Goal: Task Accomplishment & Management: Complete application form

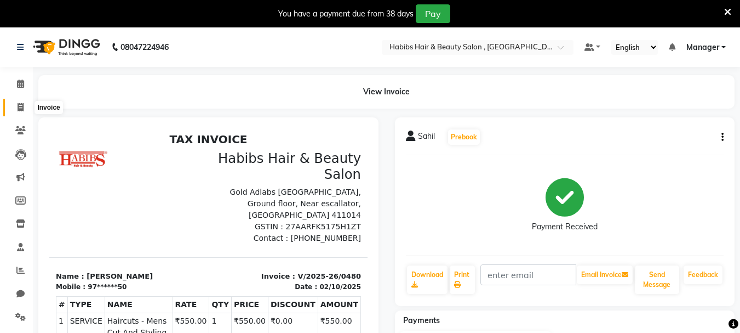
click at [14, 101] on span at bounding box center [20, 107] width 19 height 13
select select "service"
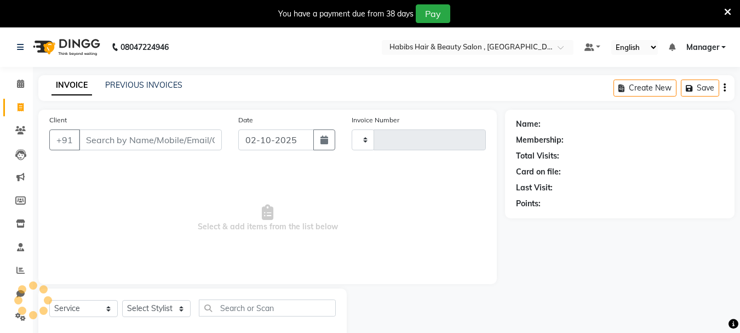
type input "0481"
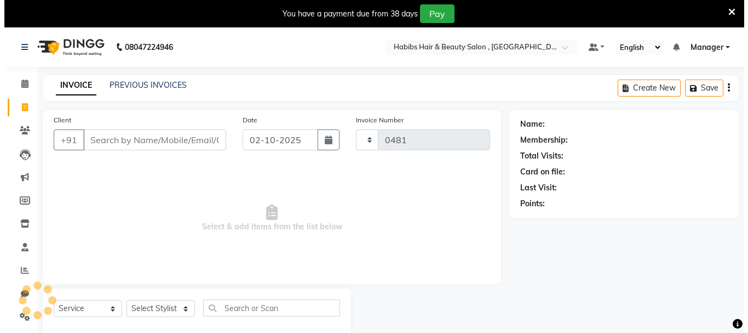
scroll to position [27, 0]
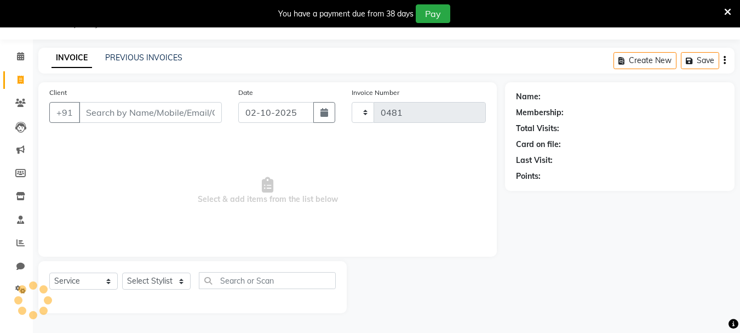
select select "4842"
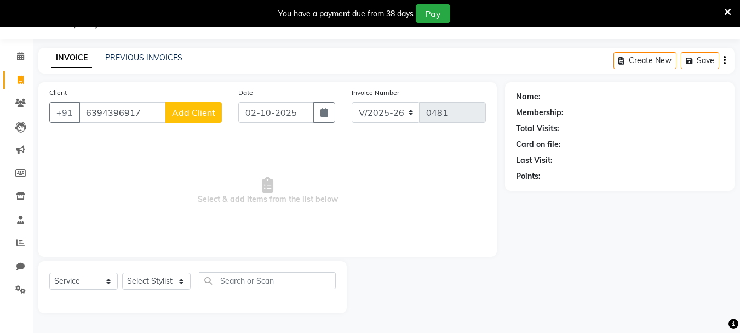
type input "6394396917"
click at [191, 108] on span "Add Client" at bounding box center [193, 112] width 43 height 11
select select "22"
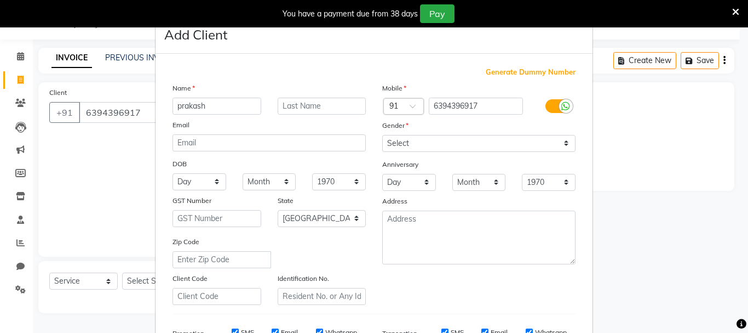
type input "prakash"
click at [517, 190] on div "Mobile Country Code × 91 6394396917 Gender Select [DEMOGRAPHIC_DATA] [DEMOGRAPH…" at bounding box center [479, 193] width 210 height 222
click at [382, 135] on select "Select [DEMOGRAPHIC_DATA] [DEMOGRAPHIC_DATA] Other Prefer Not To Say" at bounding box center [478, 143] width 193 height 17
click at [507, 138] on select "Select [DEMOGRAPHIC_DATA] [DEMOGRAPHIC_DATA] Other Prefer Not To Say" at bounding box center [478, 143] width 193 height 17
select select "[DEMOGRAPHIC_DATA]"
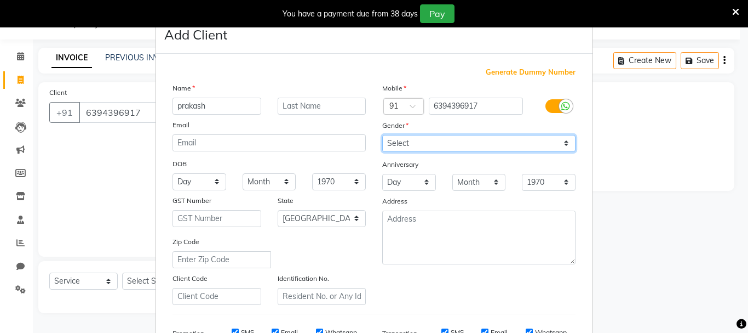
click at [382, 135] on select "Select [DEMOGRAPHIC_DATA] [DEMOGRAPHIC_DATA] Other Prefer Not To Say" at bounding box center [478, 143] width 193 height 17
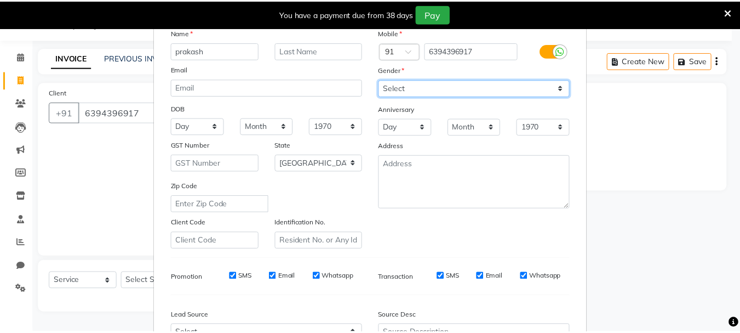
scroll to position [173, 0]
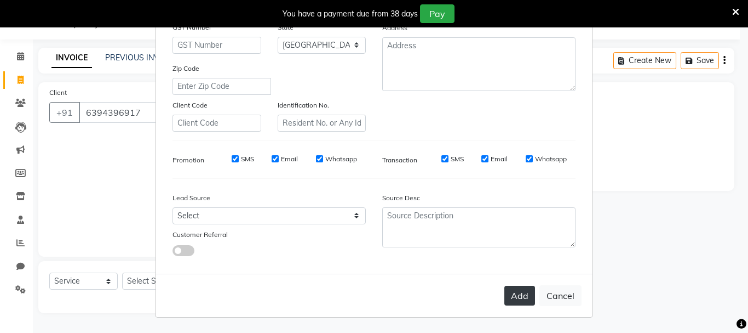
click at [518, 293] on button "Add" at bounding box center [520, 295] width 31 height 20
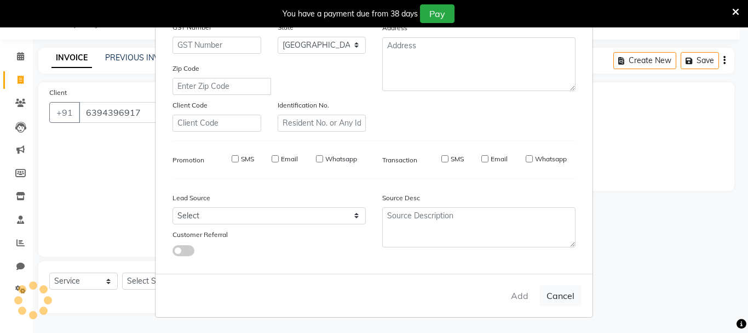
type input "63******17"
select select
select select "null"
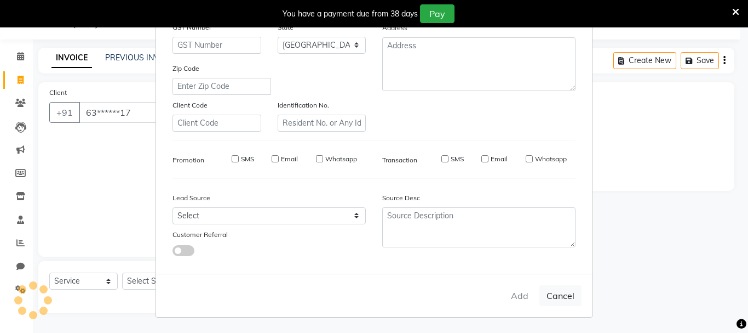
select select
checkbox input "false"
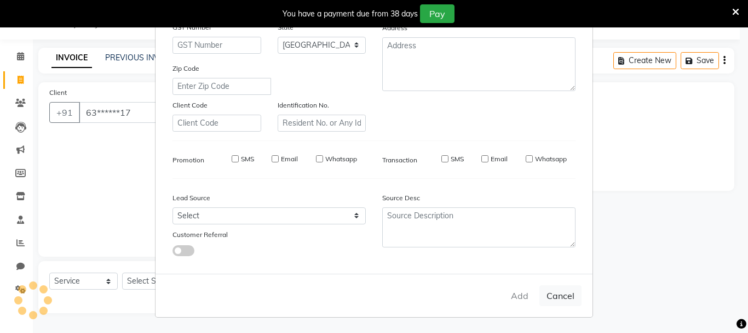
checkbox input "false"
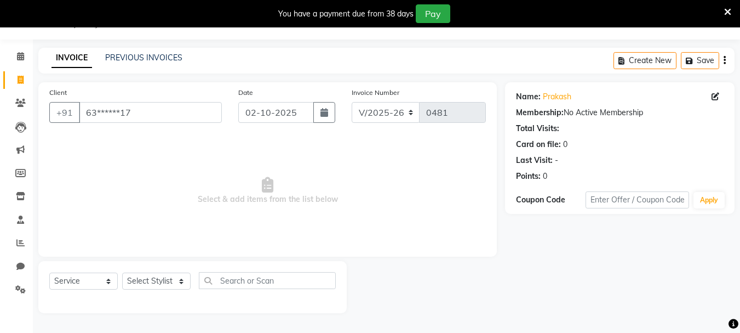
click at [160, 276] on div "Select Service Product Membership Package Voucher Prepaid Gift Card Select Styl…" at bounding box center [192, 287] width 308 height 52
click at [161, 280] on select "Select Stylist asif Manager [PERSON_NAME] [PERSON_NAME] sajuddin [PERSON_NAME] …" at bounding box center [156, 280] width 68 height 17
select select "30048"
click at [122, 272] on select "Select Stylist asif Manager [PERSON_NAME] [PERSON_NAME] sajuddin [PERSON_NAME] …" at bounding box center [156, 280] width 68 height 17
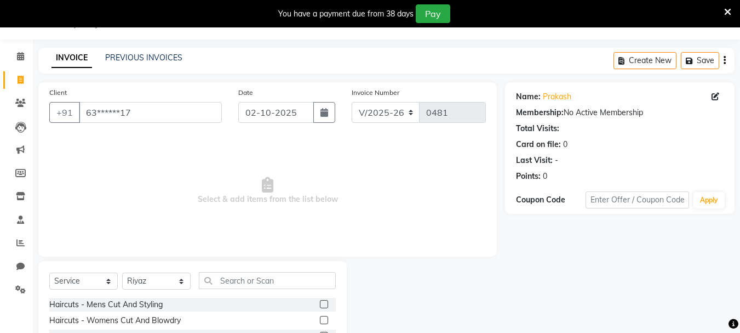
click at [320, 306] on label at bounding box center [324, 304] width 8 height 8
click at [320, 306] on input "checkbox" at bounding box center [323, 304] width 7 height 7
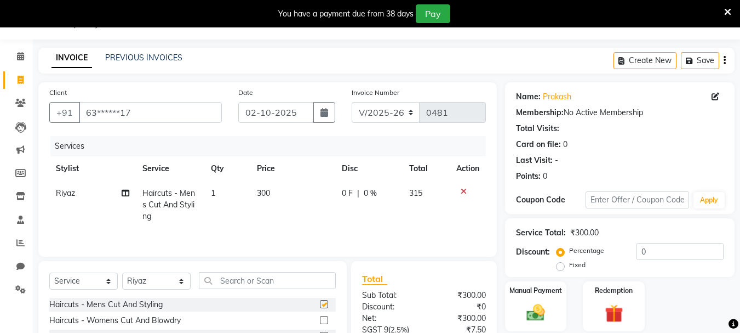
checkbox input "false"
click at [261, 207] on td "300" at bounding box center [292, 205] width 85 height 48
select select "30048"
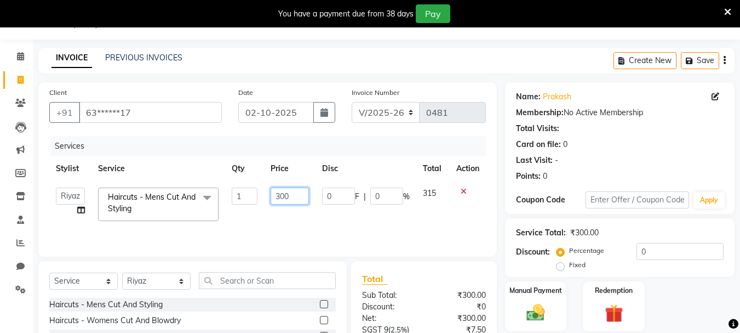
drag, startPoint x: 299, startPoint y: 198, endPoint x: 245, endPoint y: 199, distance: 53.7
click at [245, 199] on tr "asif Manager [PERSON_NAME] [PERSON_NAME] [PERSON_NAME] [PERSON_NAME] Haircuts -…" at bounding box center [267, 204] width 437 height 47
type input "550"
click at [359, 219] on td "0 F | 0 %" at bounding box center [366, 204] width 101 height 47
select select "30048"
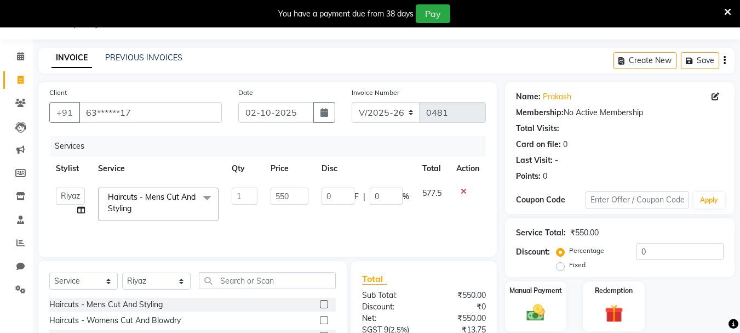
click at [725, 60] on icon "button" at bounding box center [725, 60] width 2 height 1
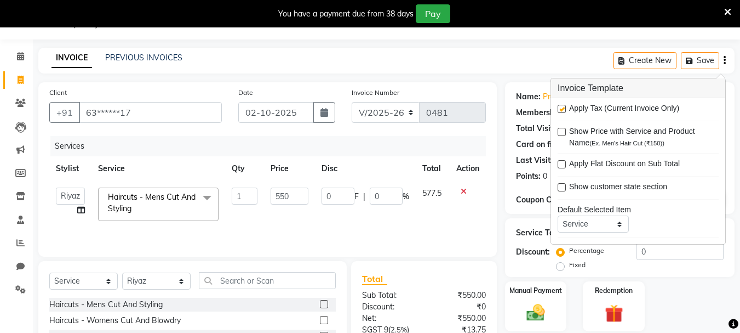
click at [564, 106] on label at bounding box center [562, 109] width 8 height 8
click at [564, 106] on input "checkbox" at bounding box center [561, 109] width 7 height 7
checkbox input "false"
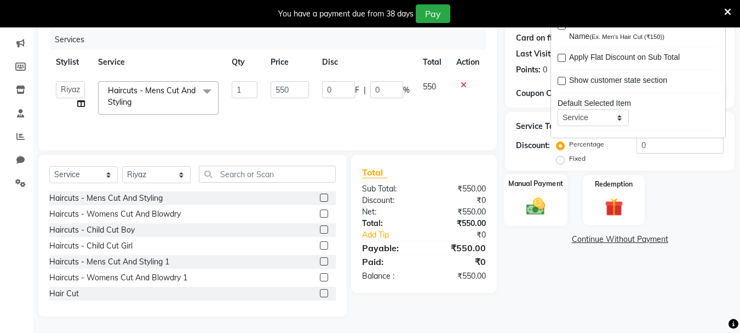
click at [536, 221] on div "Manual Payment" at bounding box center [536, 200] width 64 height 52
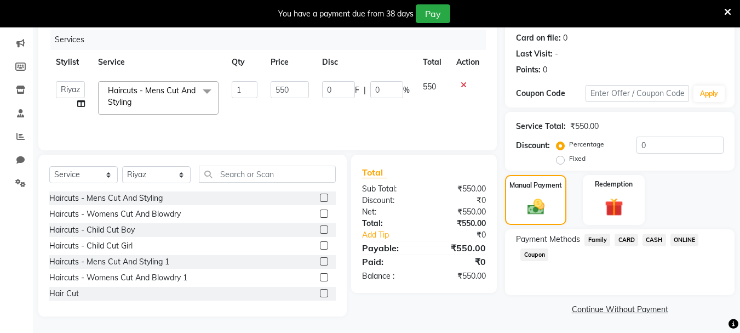
click at [677, 241] on span "ONLINE" at bounding box center [685, 239] width 28 height 13
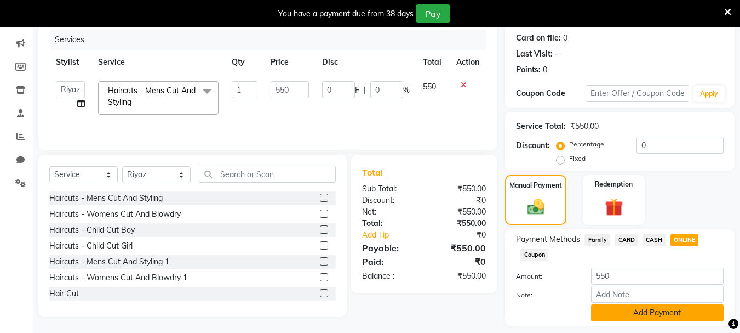
click at [663, 306] on button "Add Payment" at bounding box center [657, 312] width 133 height 17
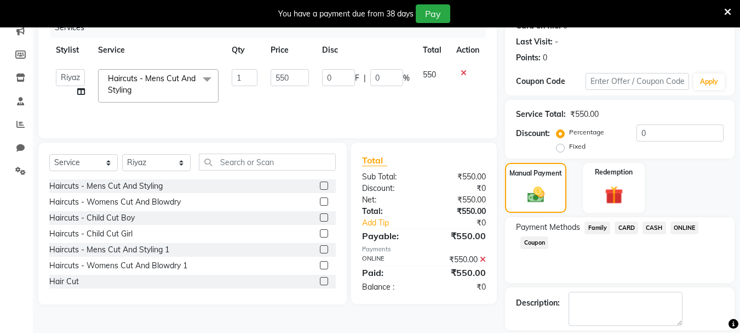
scroll to position [197, 0]
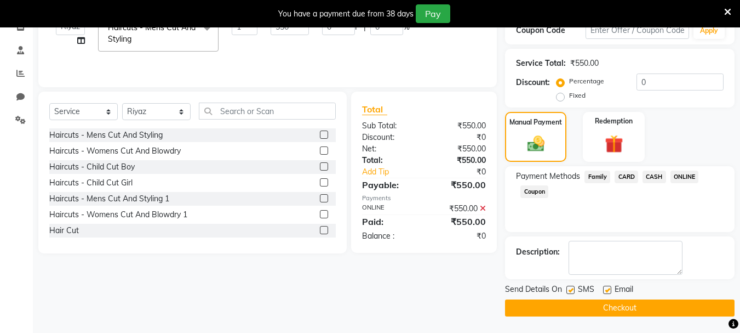
click at [632, 309] on button "Checkout" at bounding box center [620, 307] width 230 height 17
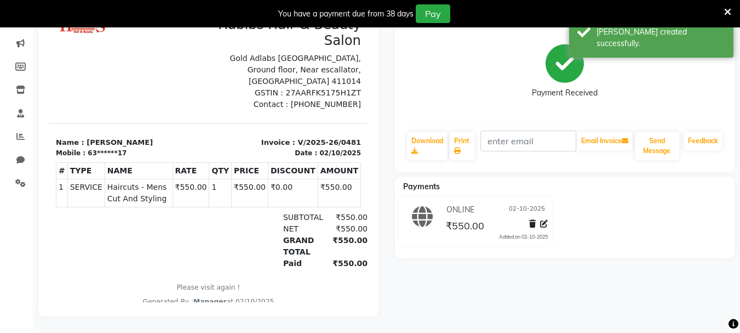
scroll to position [32, 0]
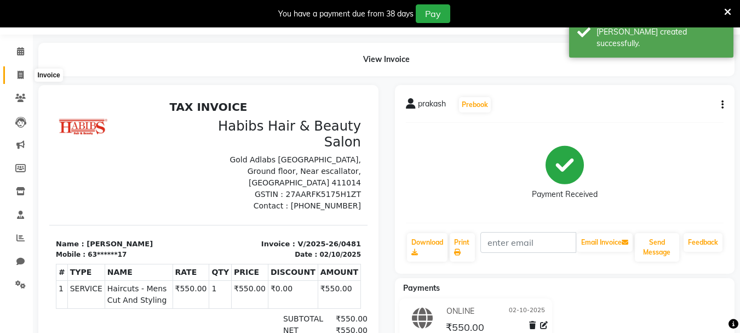
click at [14, 73] on span at bounding box center [20, 75] width 19 height 13
select select "4842"
select select "service"
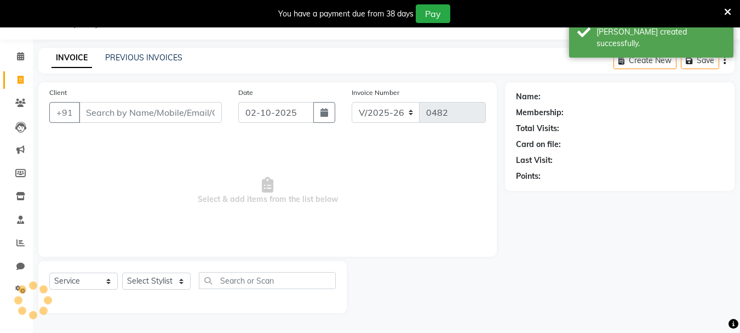
scroll to position [27, 0]
